Goal: Check status: Check status

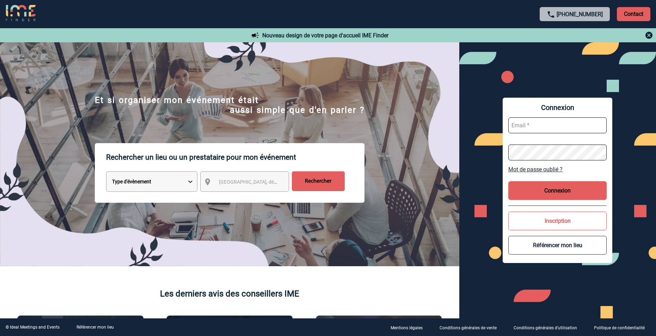
click at [527, 122] on input "text" at bounding box center [557, 125] width 98 height 16
paste input "[EMAIL_ADDRESS][DOMAIN_NAME]"
type input "[EMAIL_ADDRESS][DOMAIN_NAME]"
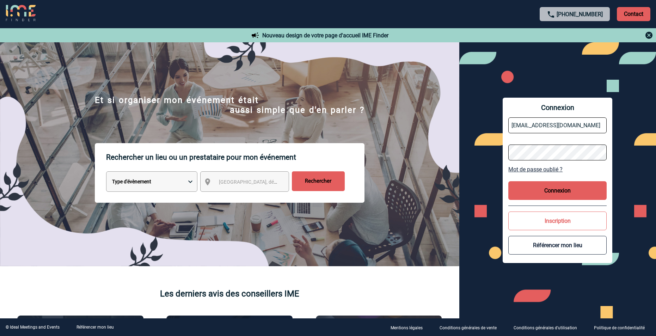
click at [484, 155] on div "Connexion [EMAIL_ADDRESS][DOMAIN_NAME] Mot de passe oublié ? Connexion Inscript…" at bounding box center [557, 180] width 197 height 276
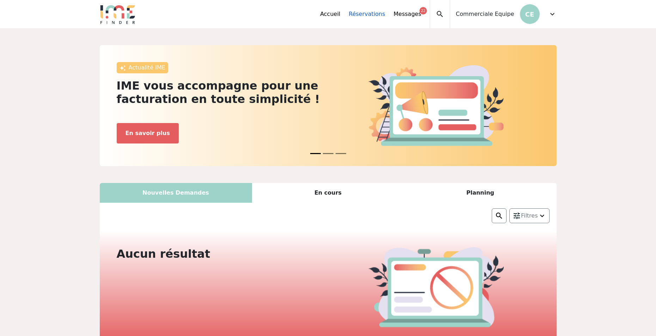
click at [376, 14] on link "Réservations" at bounding box center [367, 14] width 36 height 8
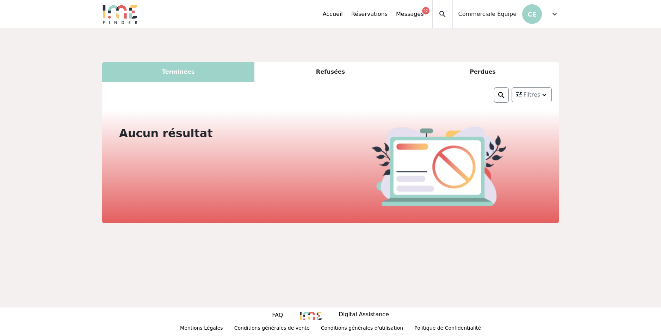
click at [160, 73] on div "Terminées" at bounding box center [178, 72] width 152 height 20
click at [329, 74] on div "Refusées" at bounding box center [330, 72] width 152 height 20
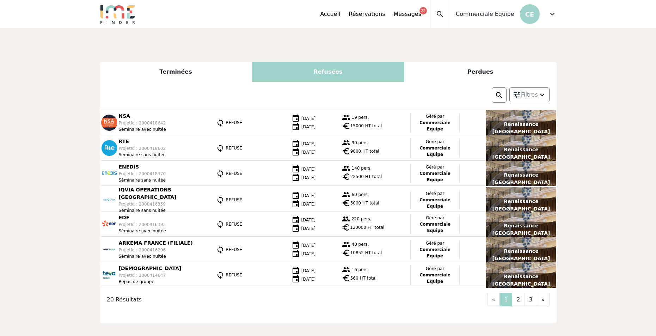
click at [481, 69] on div "Perdues" at bounding box center [480, 72] width 152 height 20
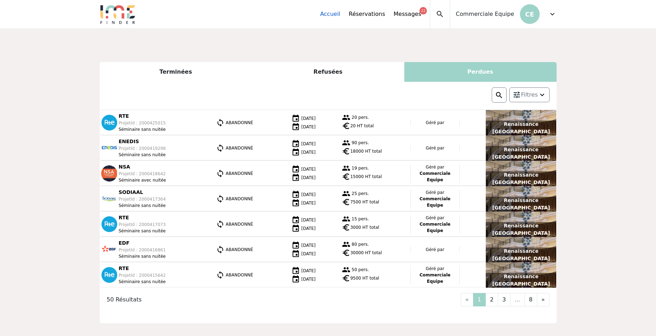
click at [340, 11] on link "Accueil" at bounding box center [330, 14] width 20 height 8
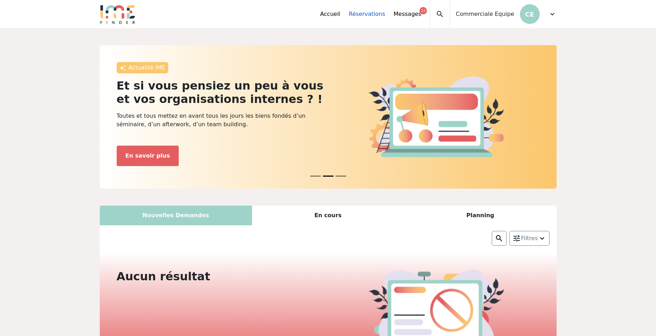
click at [378, 12] on link "Réservations" at bounding box center [367, 14] width 36 height 8
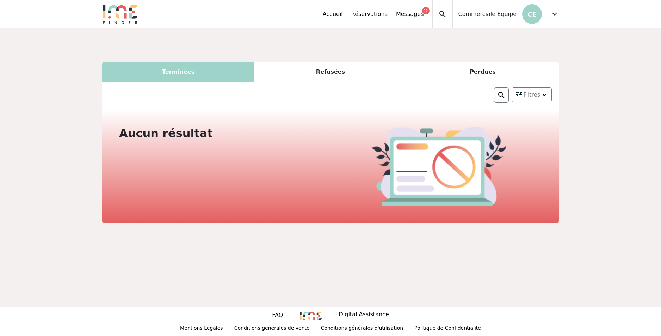
click at [208, 67] on div "Terminées" at bounding box center [178, 72] width 152 height 20
click at [335, 72] on div "Refusées" at bounding box center [330, 72] width 152 height 20
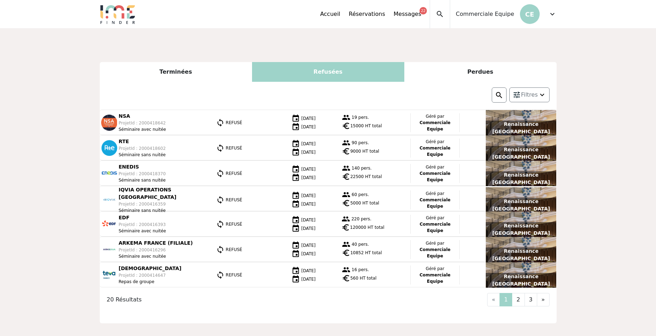
drag, startPoint x: 479, startPoint y: 69, endPoint x: 489, endPoint y: 42, distance: 29.7
click at [479, 70] on div "Perdues" at bounding box center [480, 72] width 152 height 20
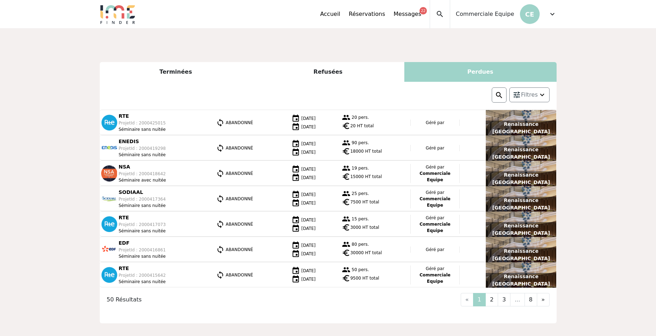
scroll to position [33, 0]
